Goal: Find specific page/section: Find specific page/section

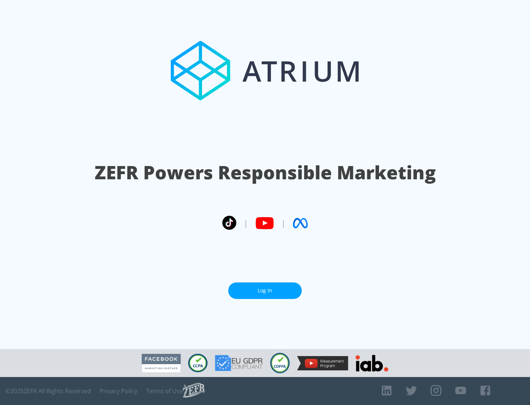
click at [265, 291] on link "Log In" at bounding box center [265, 291] width 74 height 17
